Goal: Communication & Community: Share content

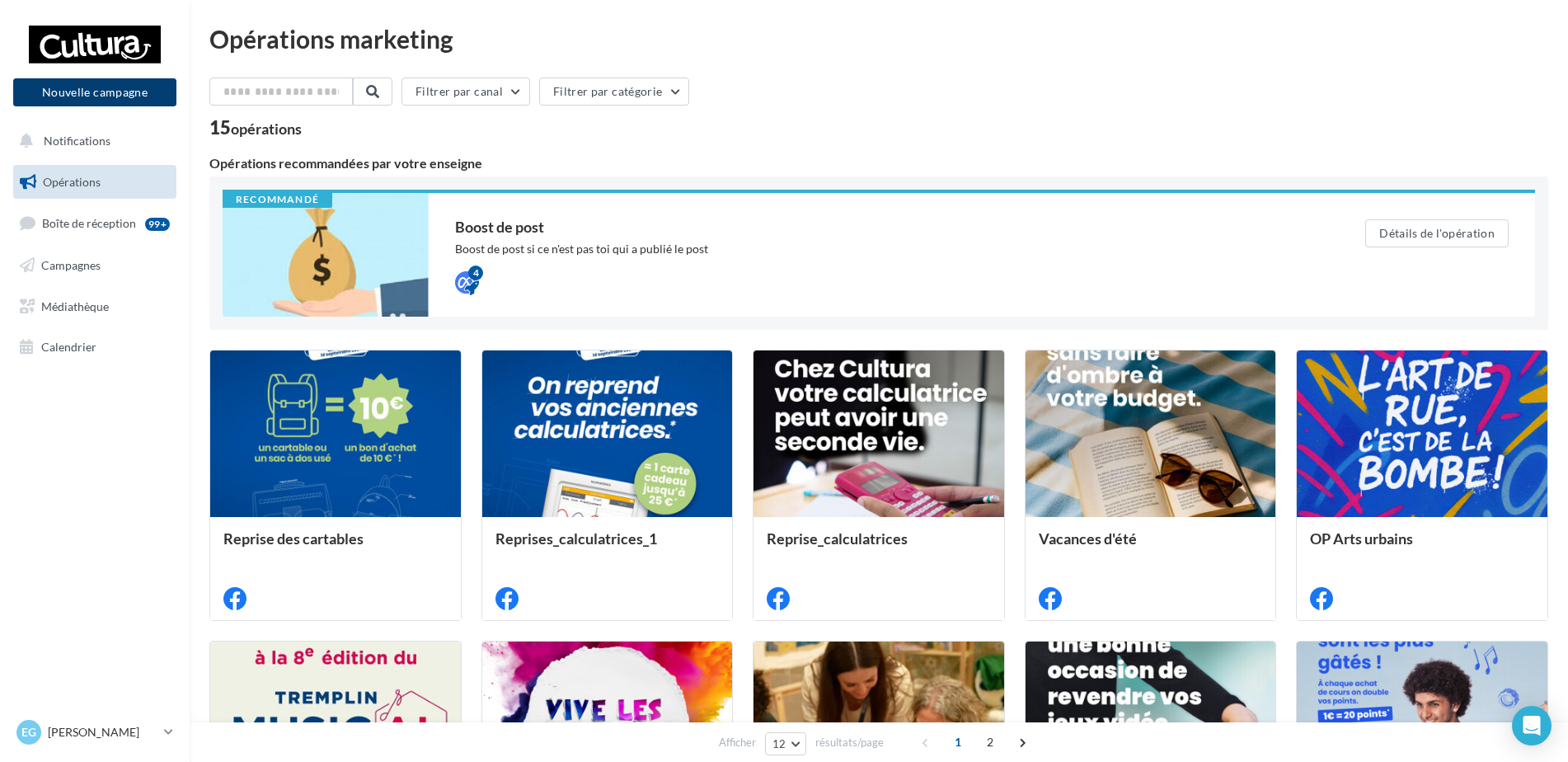
click at [127, 102] on button "Nouvelle campagne" at bounding box center [95, 93] width 163 height 28
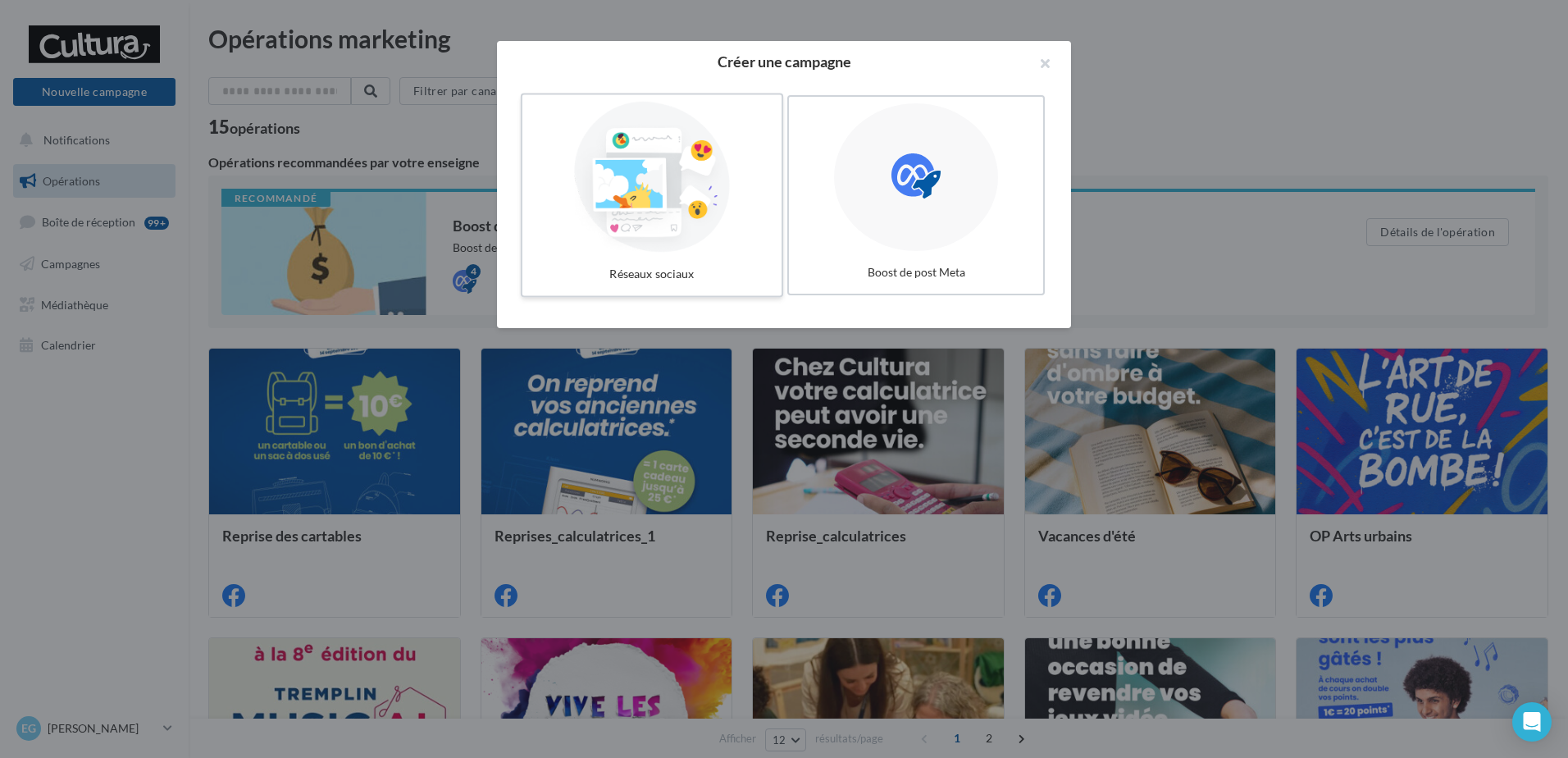
click at [686, 211] on div at bounding box center [652, 177] width 246 height 151
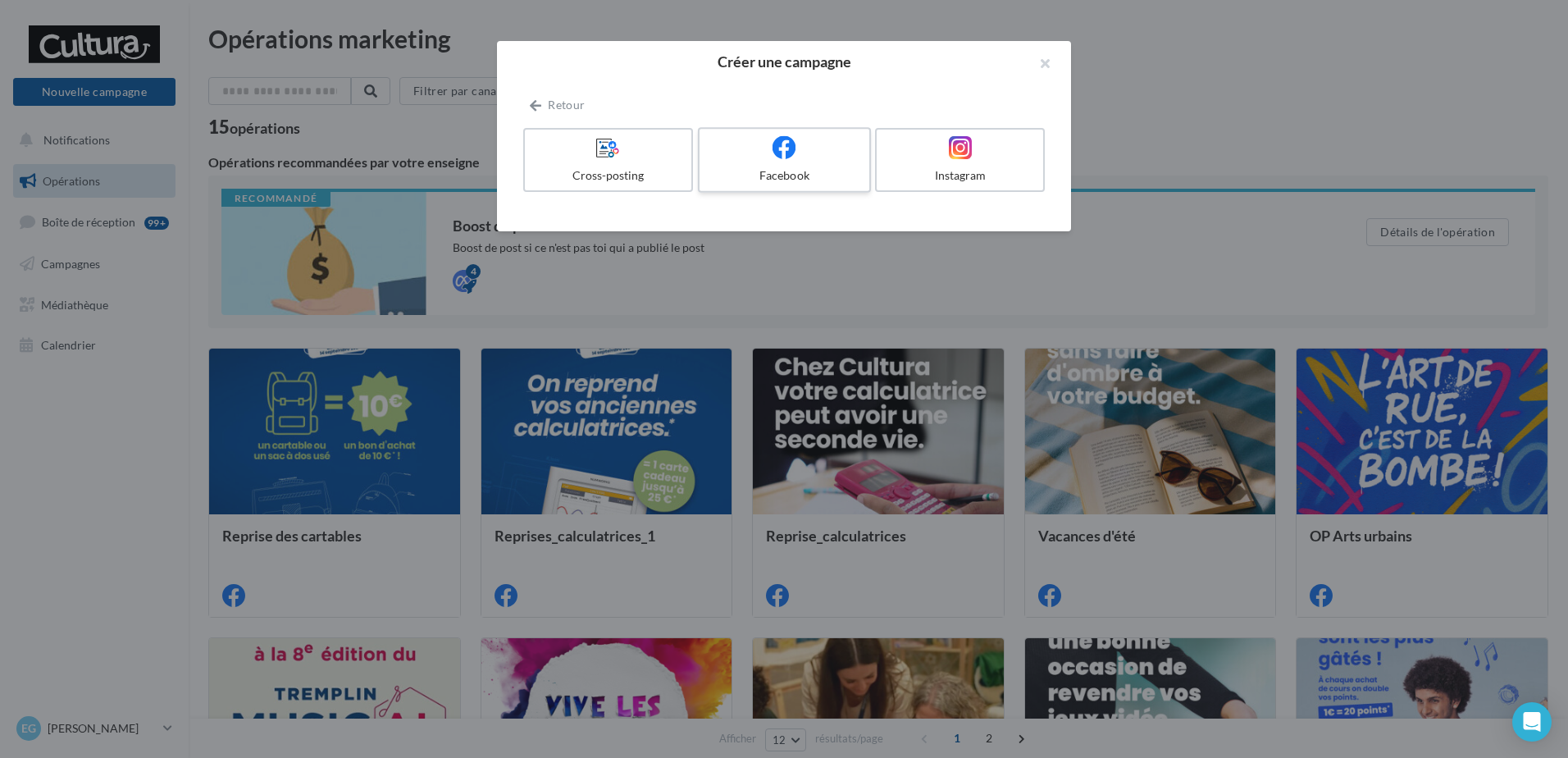
click at [813, 168] on div "Facebook" at bounding box center [784, 176] width 156 height 17
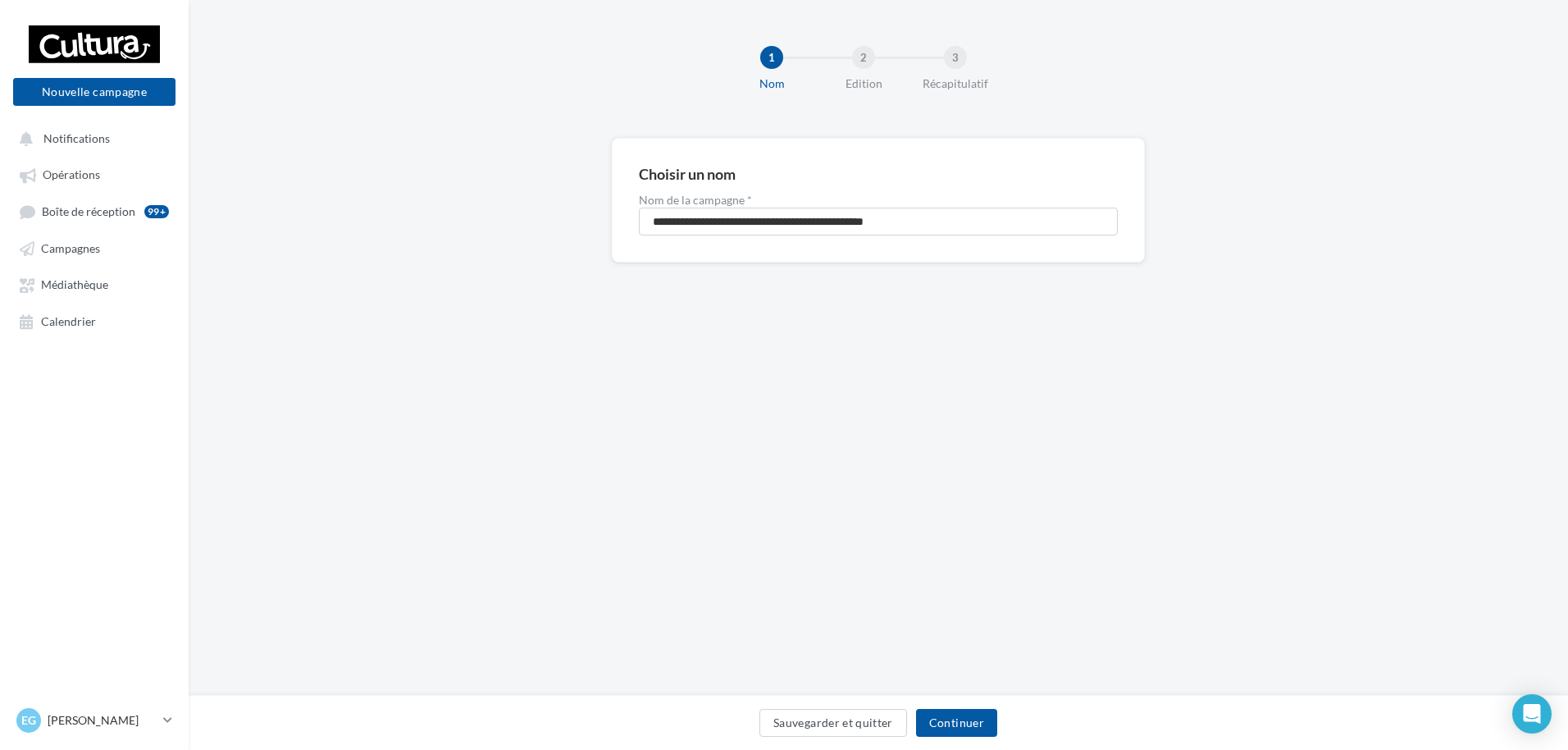
click at [947, 738] on div "Sauvegarder et quitter Continuer" at bounding box center [878, 727] width 1353 height 35
click at [944, 723] on button "Continuer" at bounding box center [957, 723] width 81 height 28
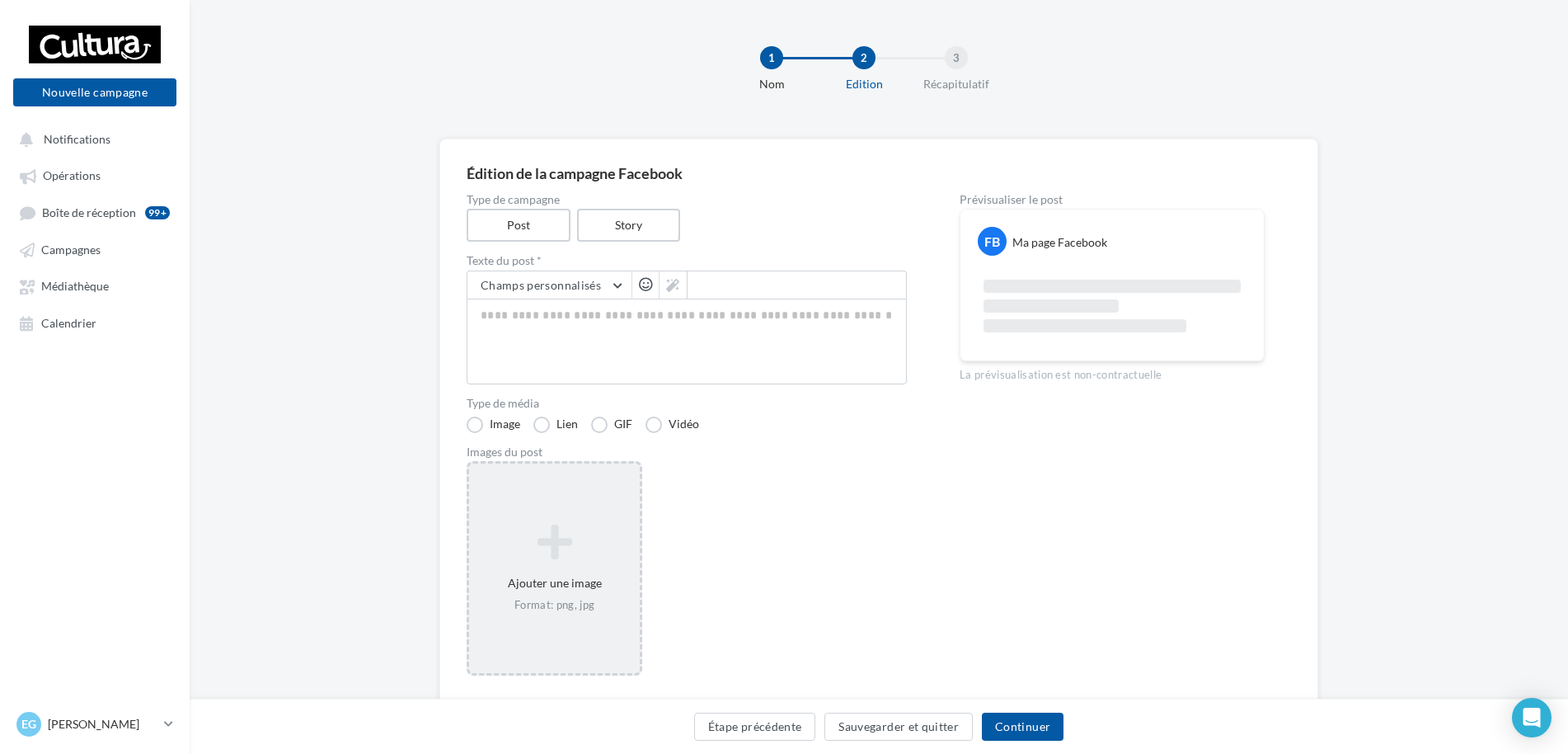
click at [568, 476] on div "Ajouter une image Format: png, jpg" at bounding box center [554, 568] width 176 height 214
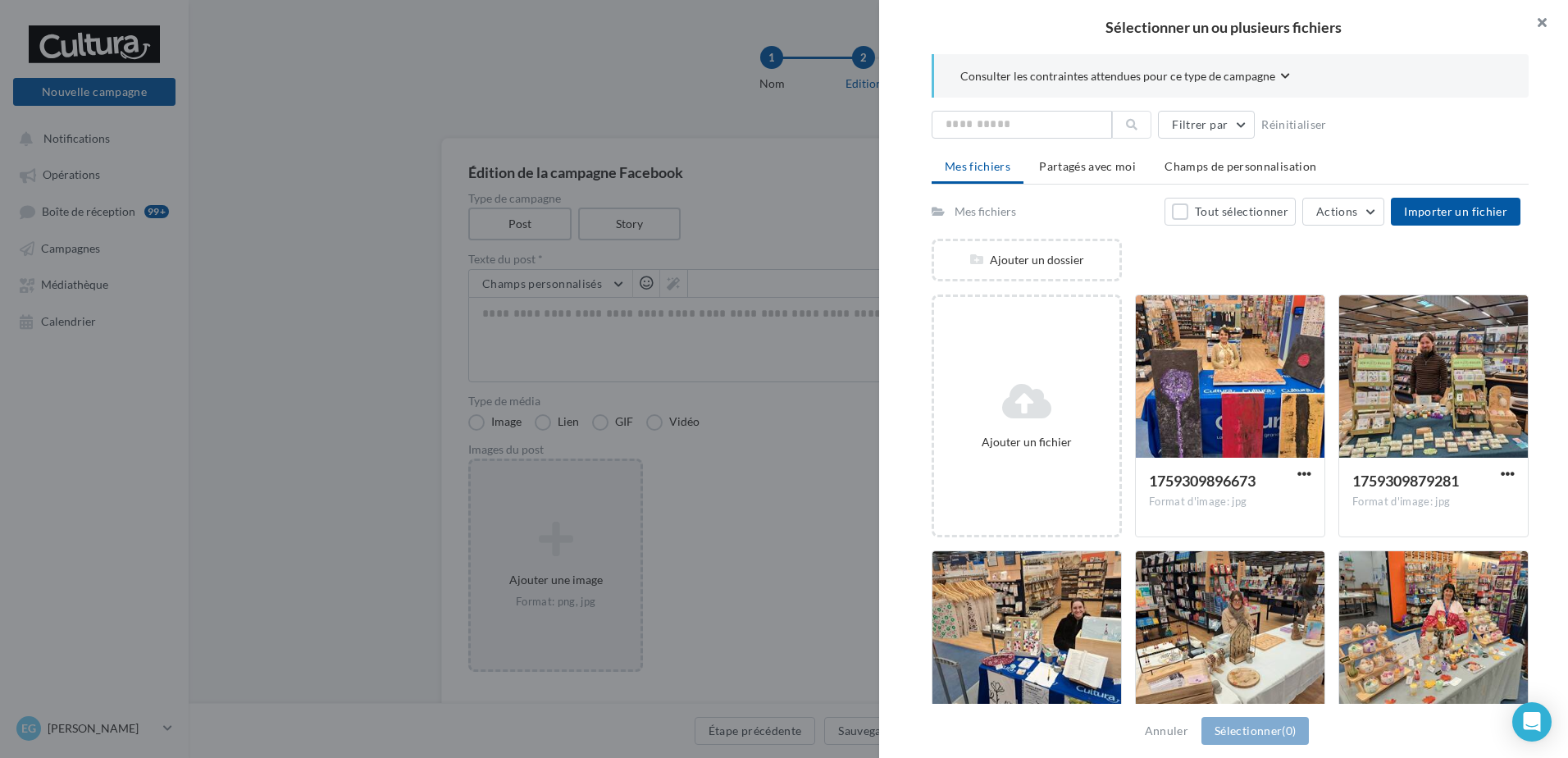
click at [1531, 22] on button "button" at bounding box center [1535, 24] width 66 height 49
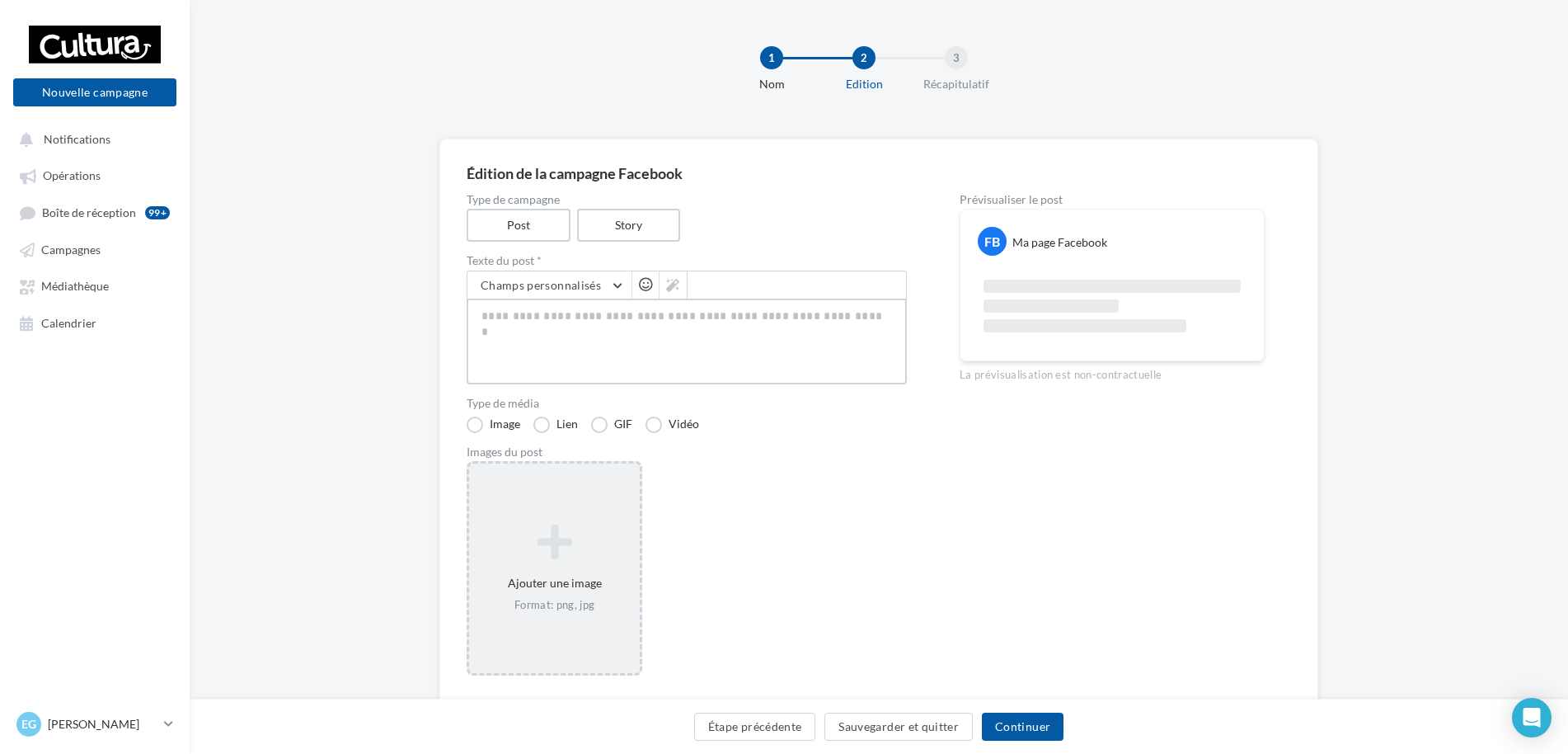
click at [551, 324] on textarea at bounding box center [687, 341] width 440 height 86
paste textarea "**********"
type textarea "**********"
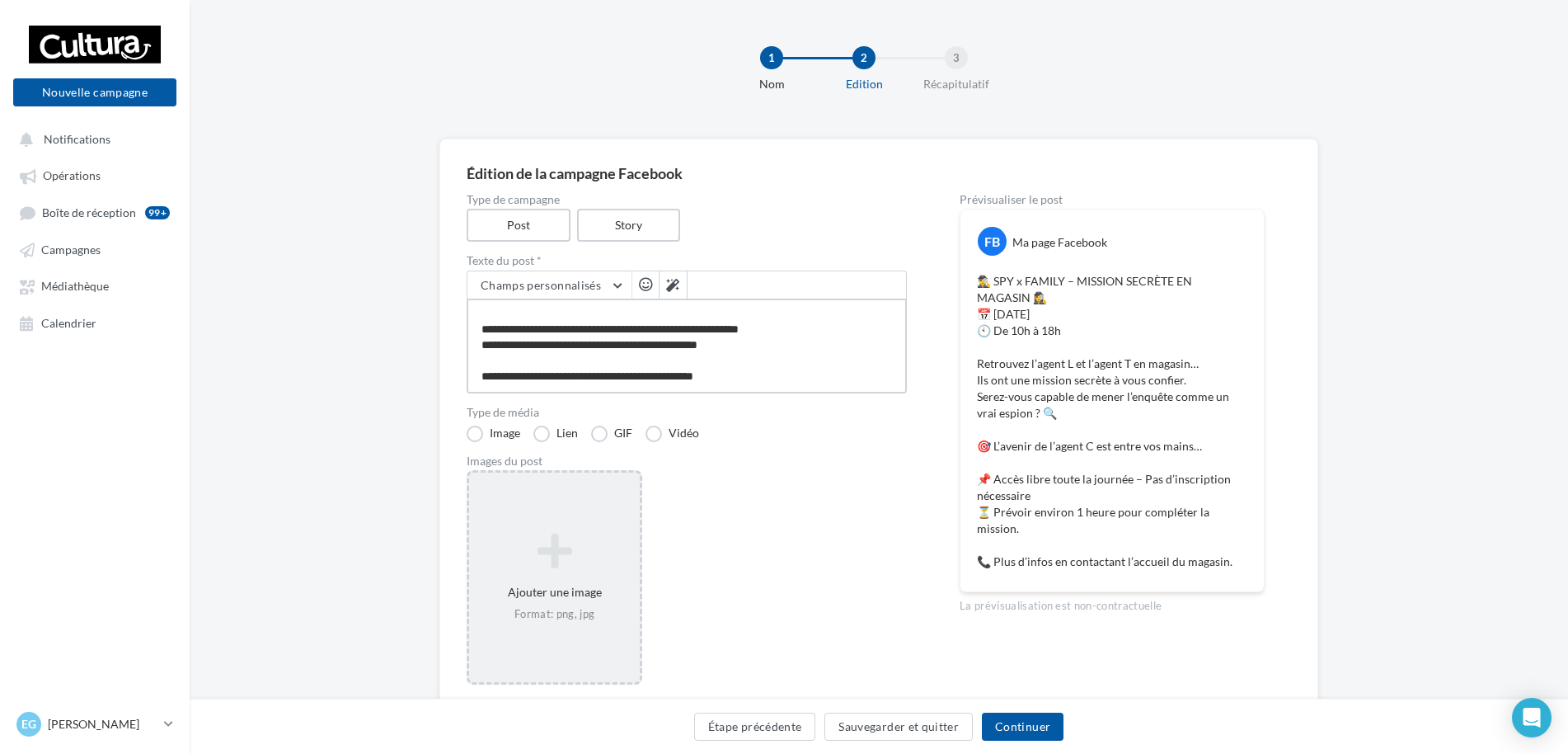
type textarea "**********"
click at [516, 547] on icon at bounding box center [554, 550] width 158 height 39
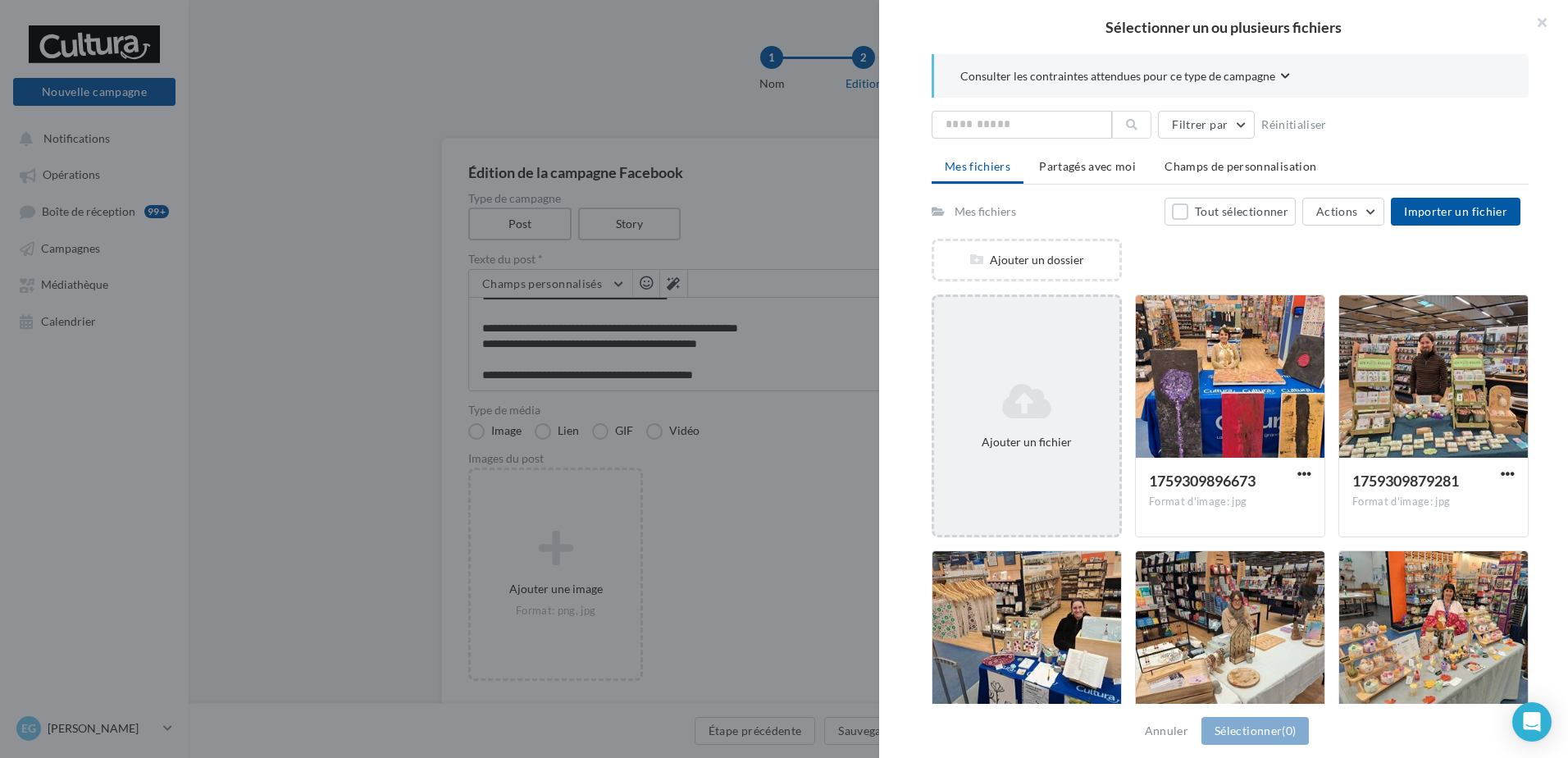
click at [1041, 423] on div "Ajouter un fichier" at bounding box center [1027, 415] width 186 height 82
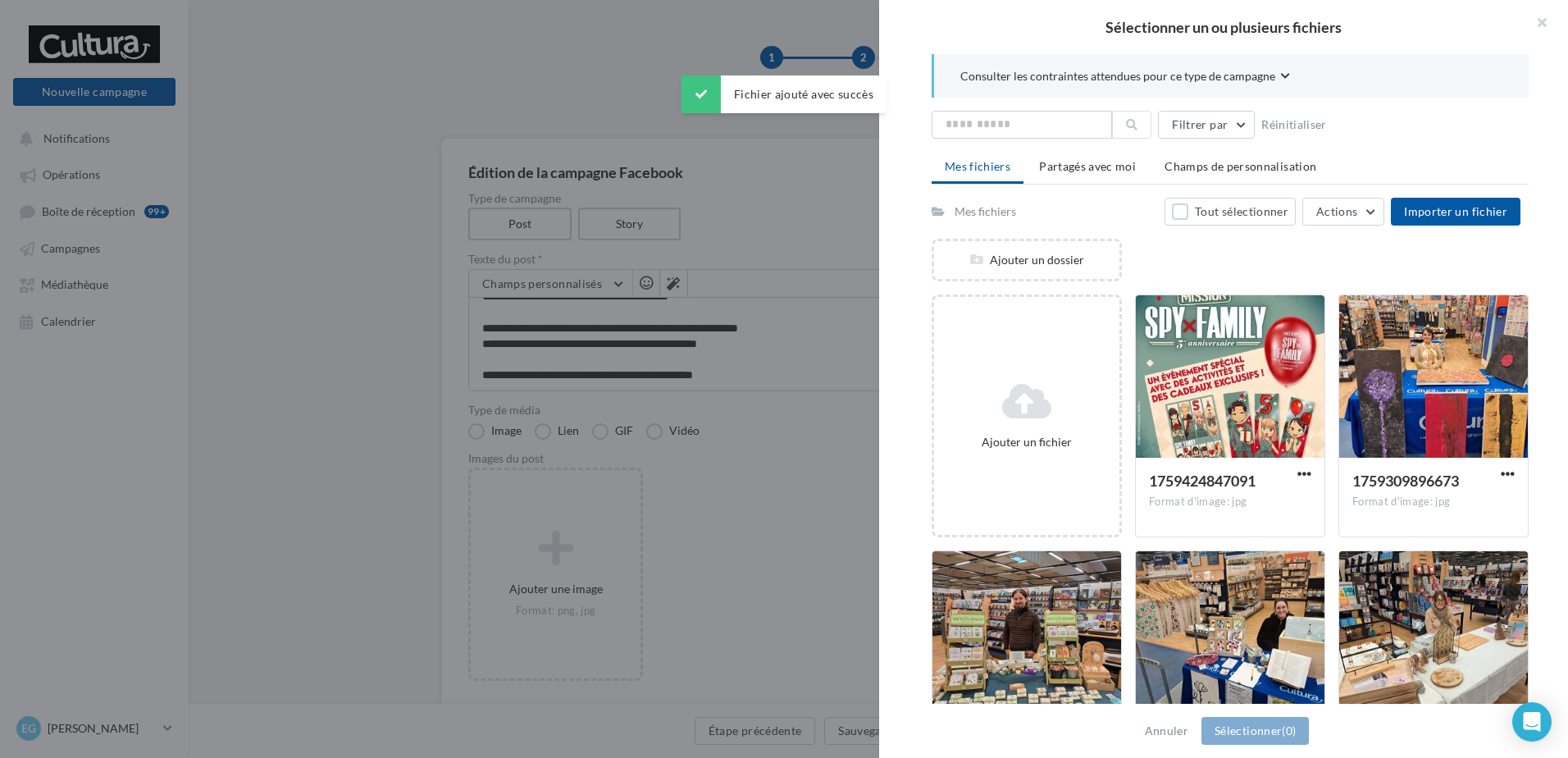
click at [1323, 399] on div "1759424847091 Format d'image: jpg 1759424847091" at bounding box center [1236, 415] width 203 height 243
click at [1299, 397] on div at bounding box center [1231, 377] width 189 height 164
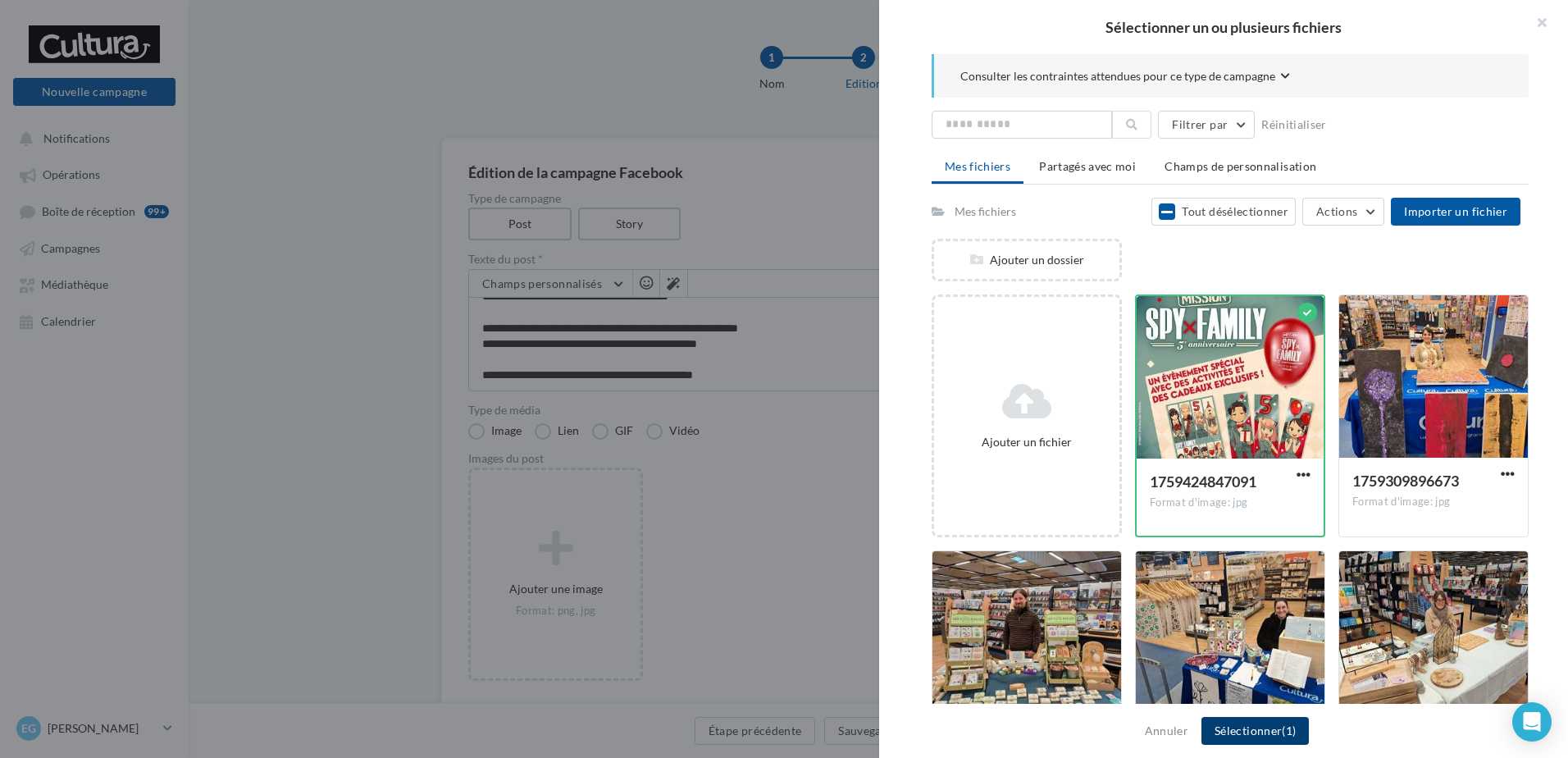
click at [1247, 741] on button "Sélectionner (1)" at bounding box center [1255, 731] width 108 height 28
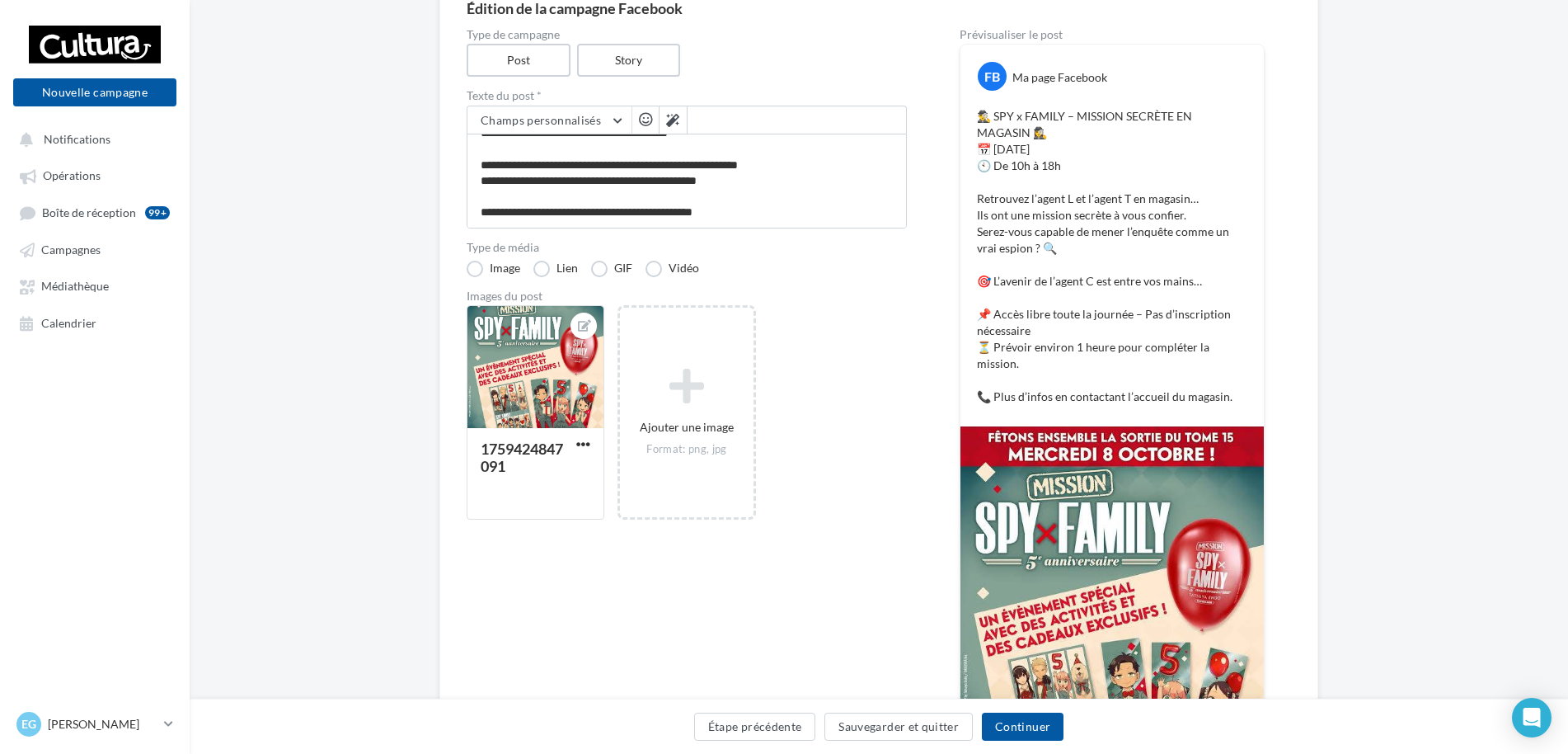
scroll to position [248, 0]
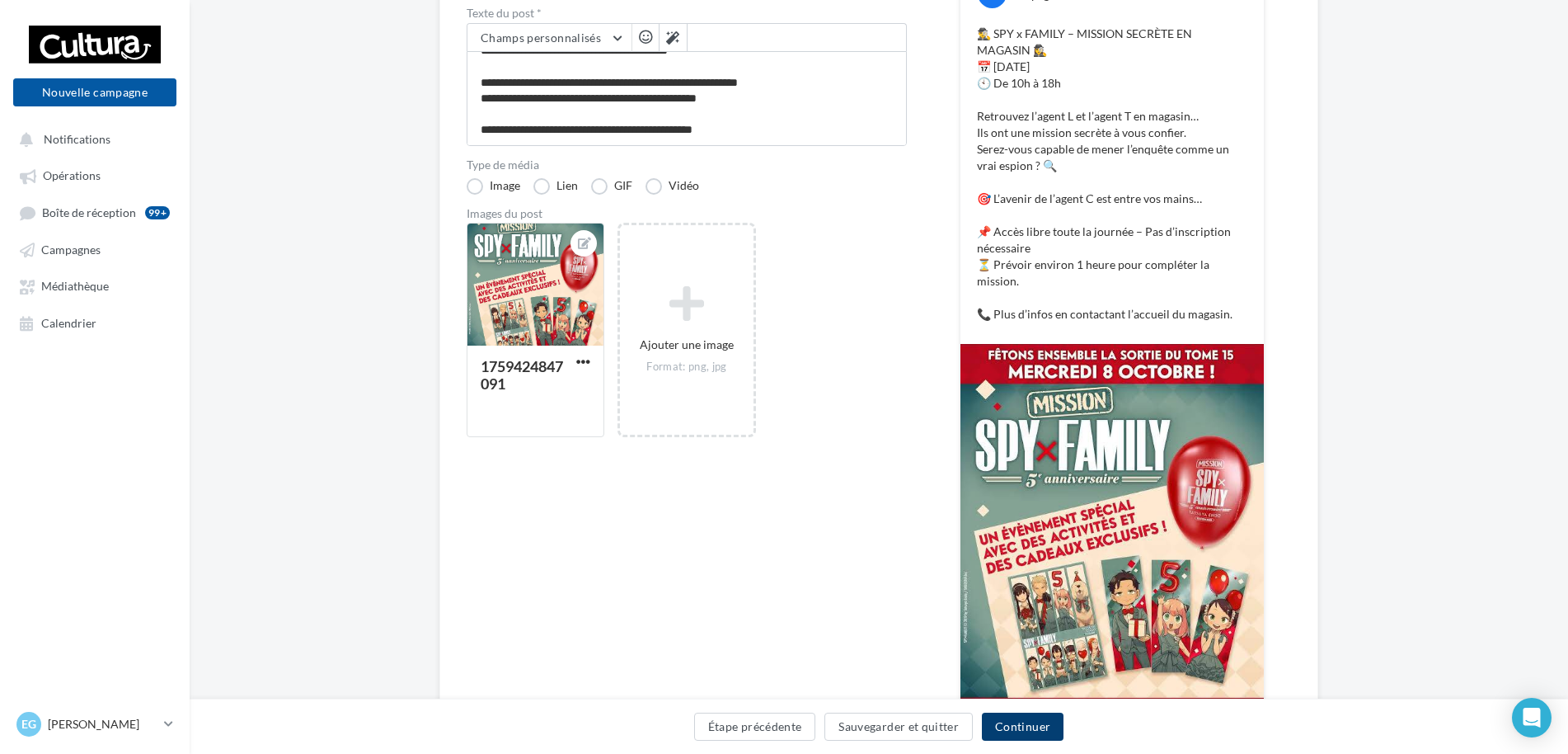
click at [1050, 721] on button "Continuer" at bounding box center [1023, 727] width 82 height 28
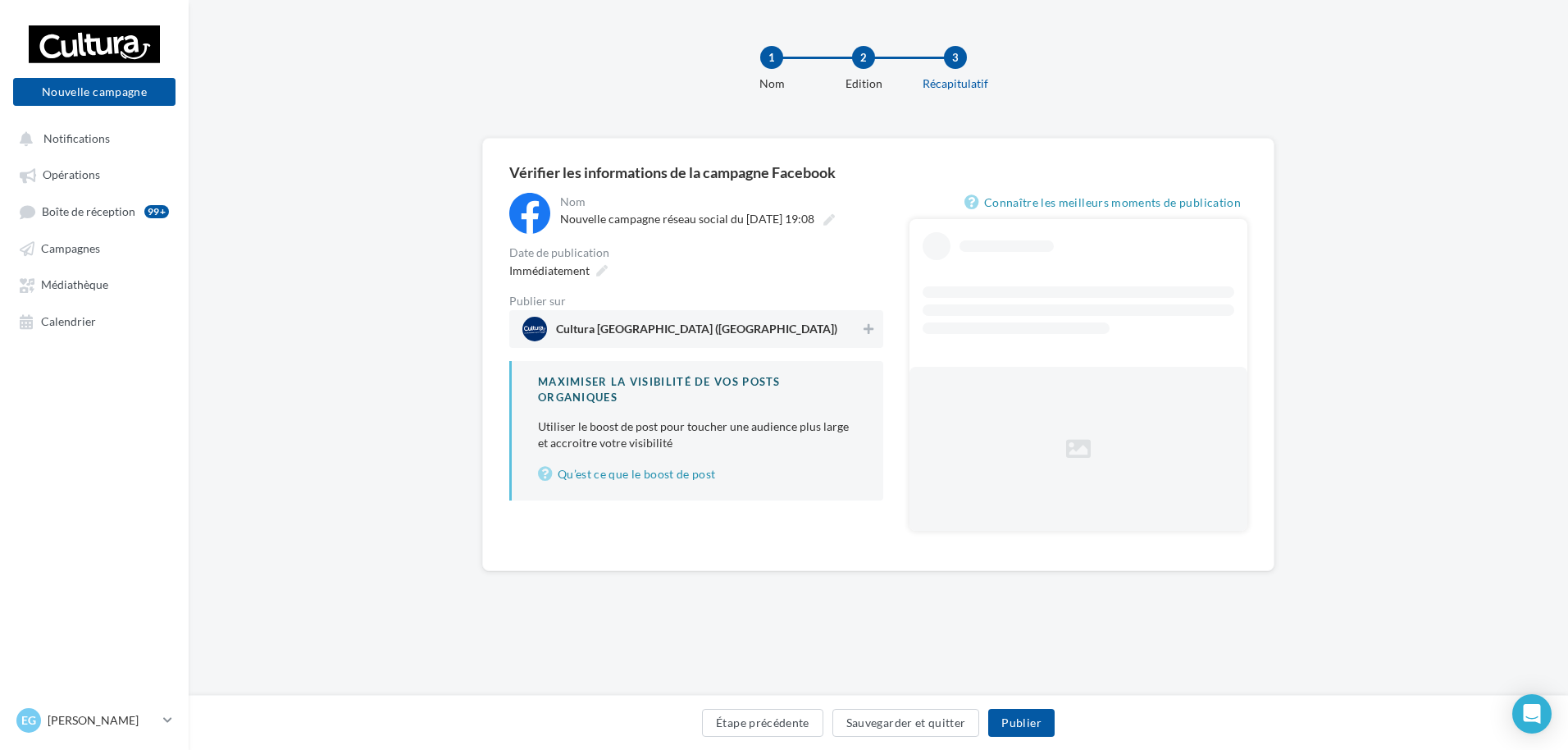
click at [661, 318] on span "Cultura Limoges (Limoges)" at bounding box center [692, 329] width 338 height 25
click at [1010, 721] on button "Publier" at bounding box center [1021, 723] width 66 height 28
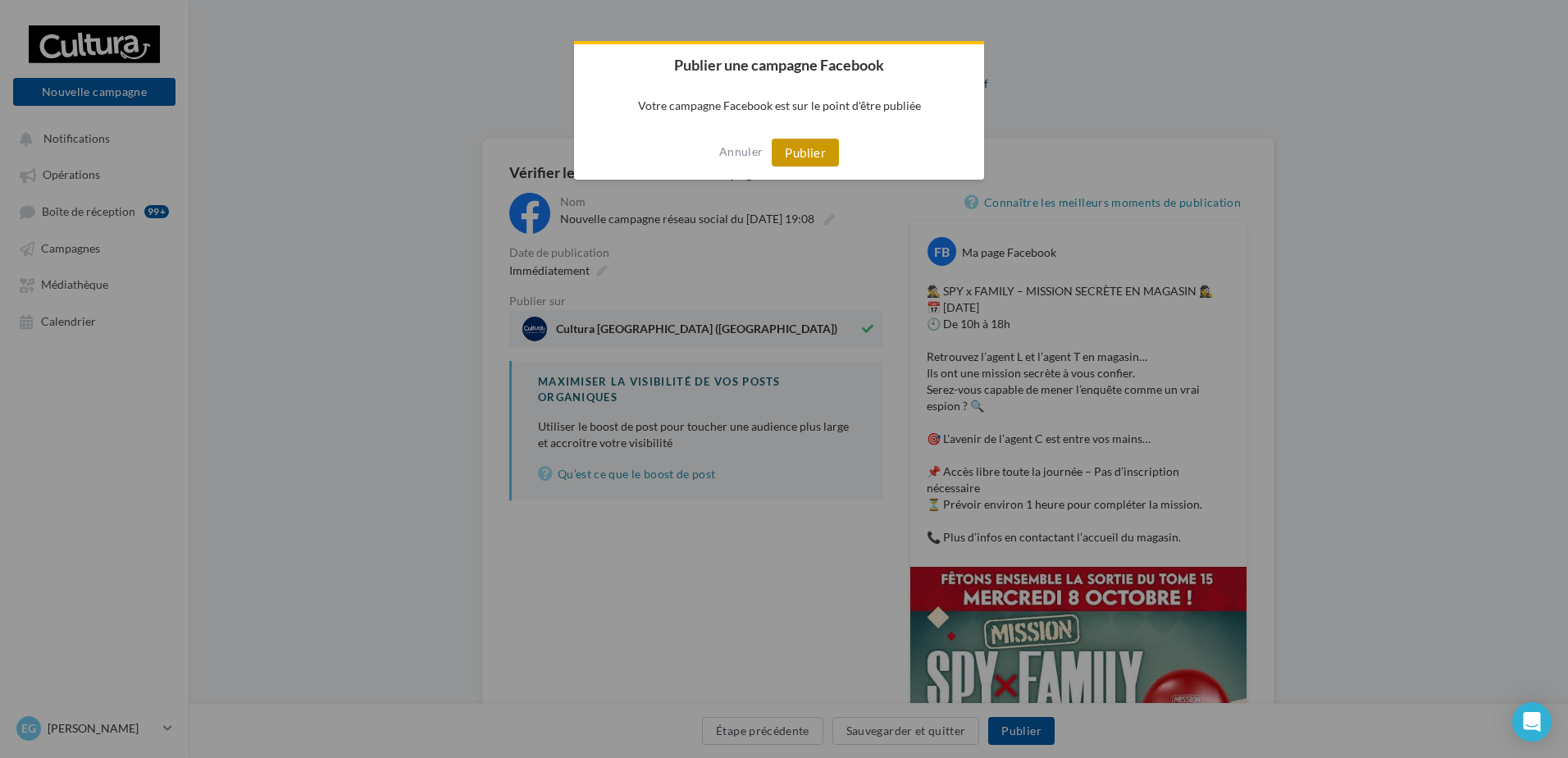
click at [808, 147] on button "Publier" at bounding box center [805, 153] width 67 height 28
